Goal: Find specific page/section: Find specific page/section

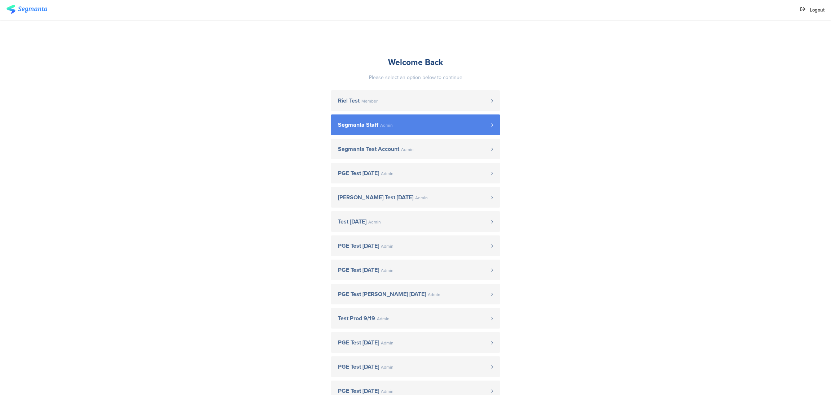
click at [390, 124] on span "Segmanta Staff Admin" at bounding box center [414, 125] width 153 height 6
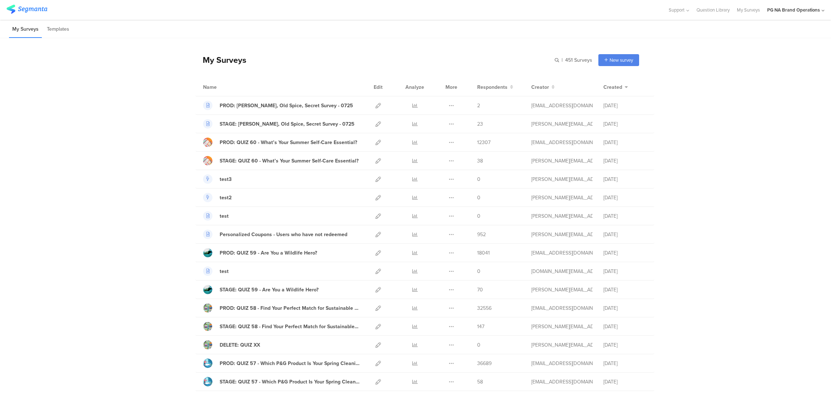
drag, startPoint x: 754, startPoint y: 232, endPoint x: 751, endPoint y: 227, distance: 5.8
